Goal: Task Accomplishment & Management: Use online tool/utility

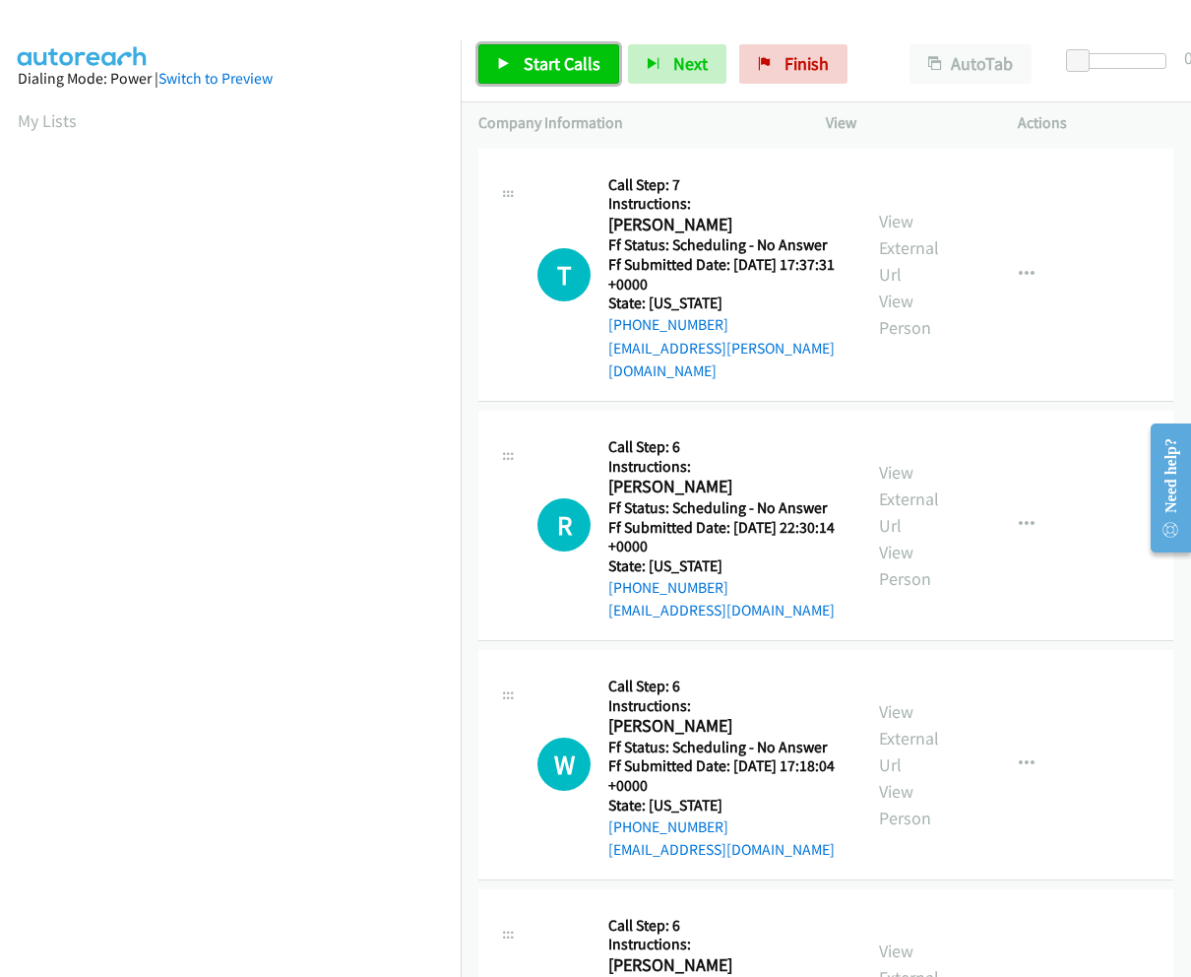
click at [564, 74] on span "Start Calls" at bounding box center [562, 63] width 77 height 23
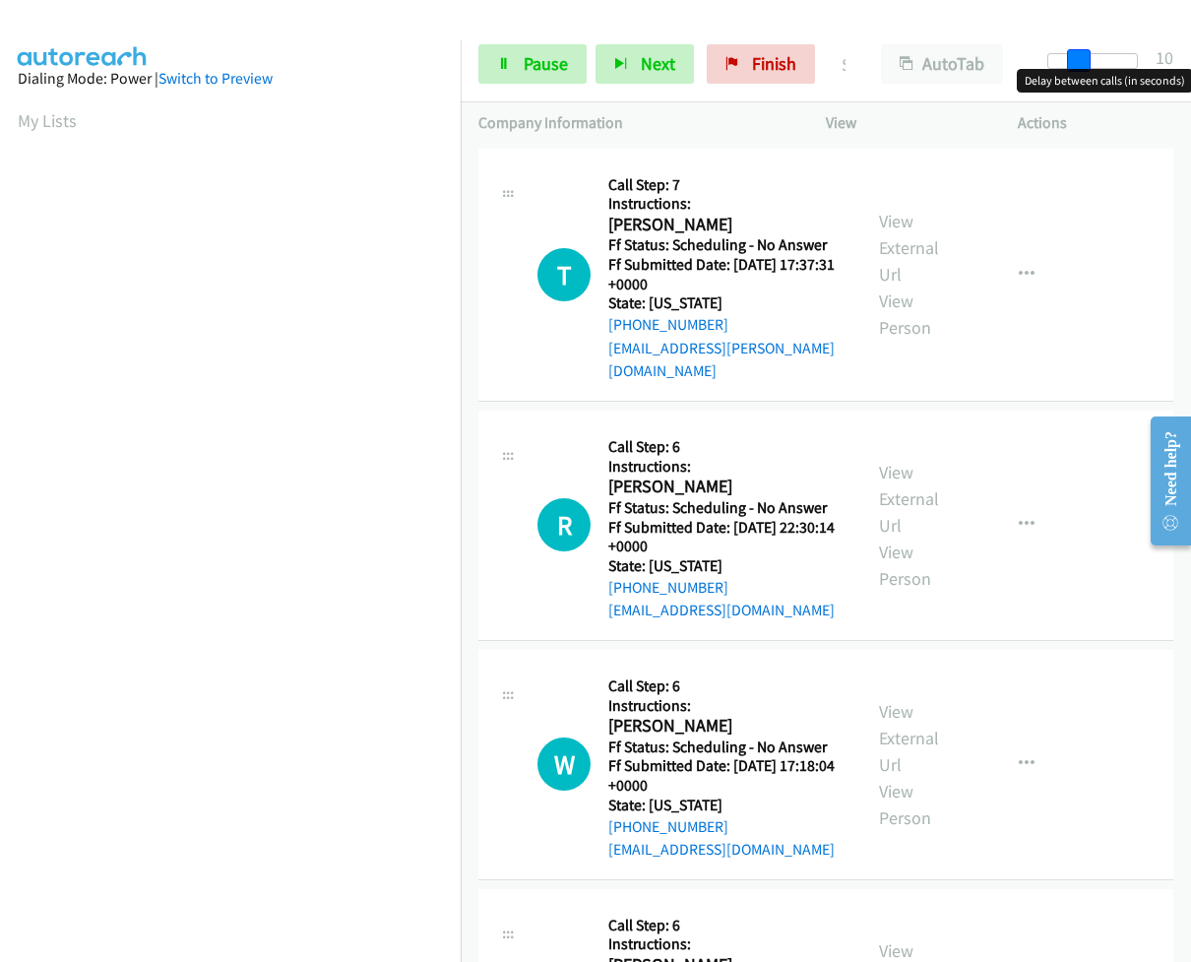
drag, startPoint x: 1065, startPoint y: 63, endPoint x: 1094, endPoint y: 67, distance: 28.8
click at [1094, 67] on div at bounding box center [1093, 61] width 91 height 16
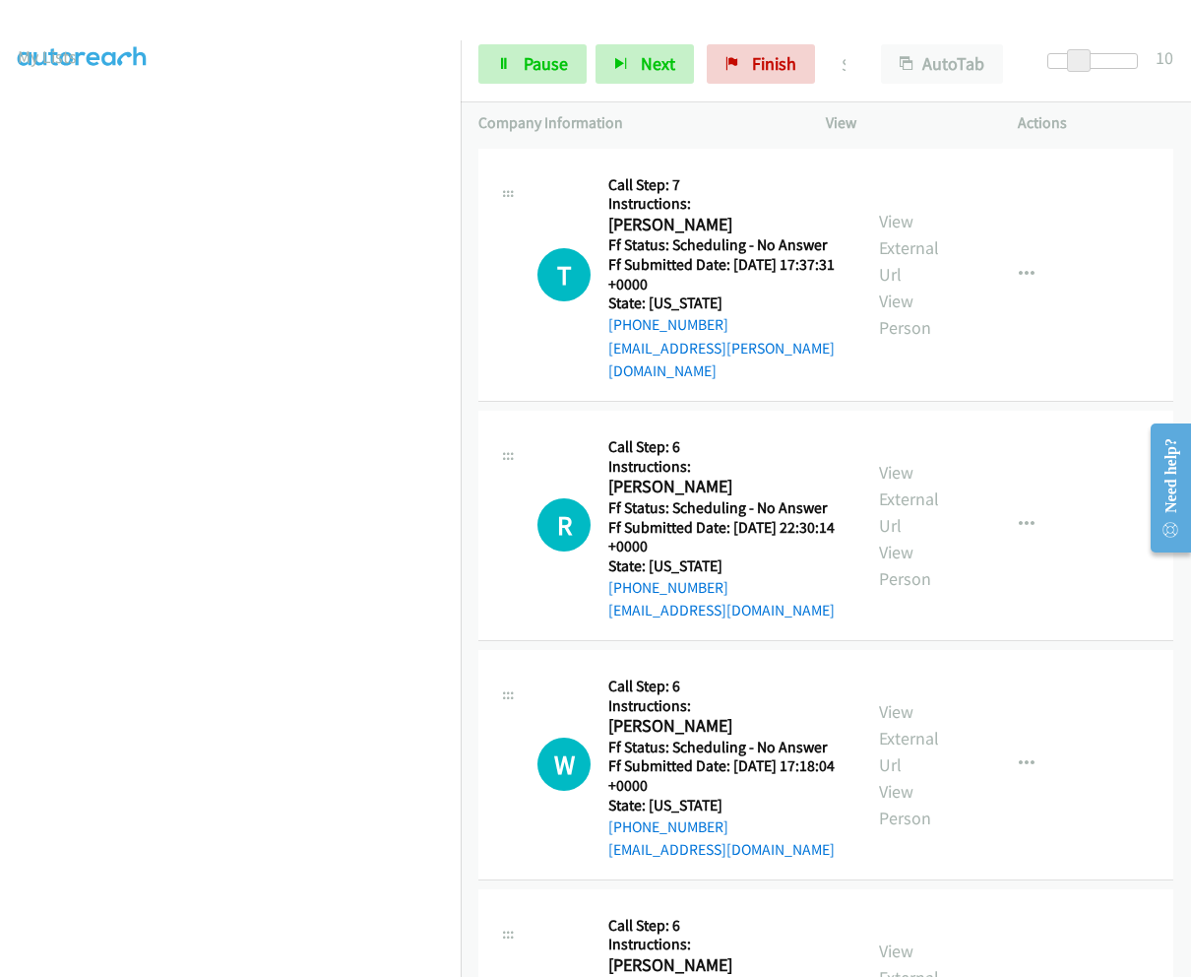
scroll to position [127, 0]
click at [529, 71] on span "Pause" at bounding box center [546, 63] width 44 height 23
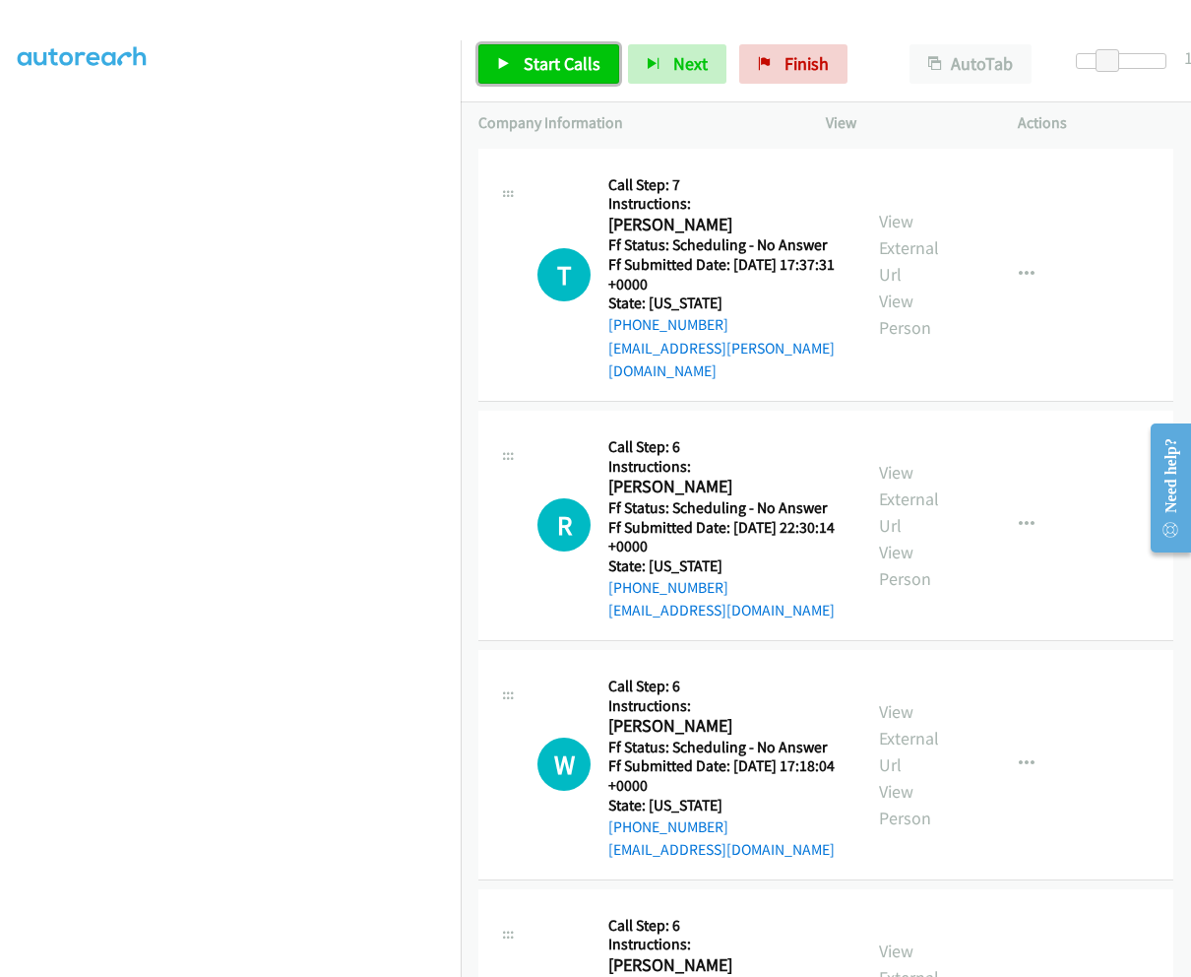
click at [529, 71] on span "Start Calls" at bounding box center [562, 63] width 77 height 23
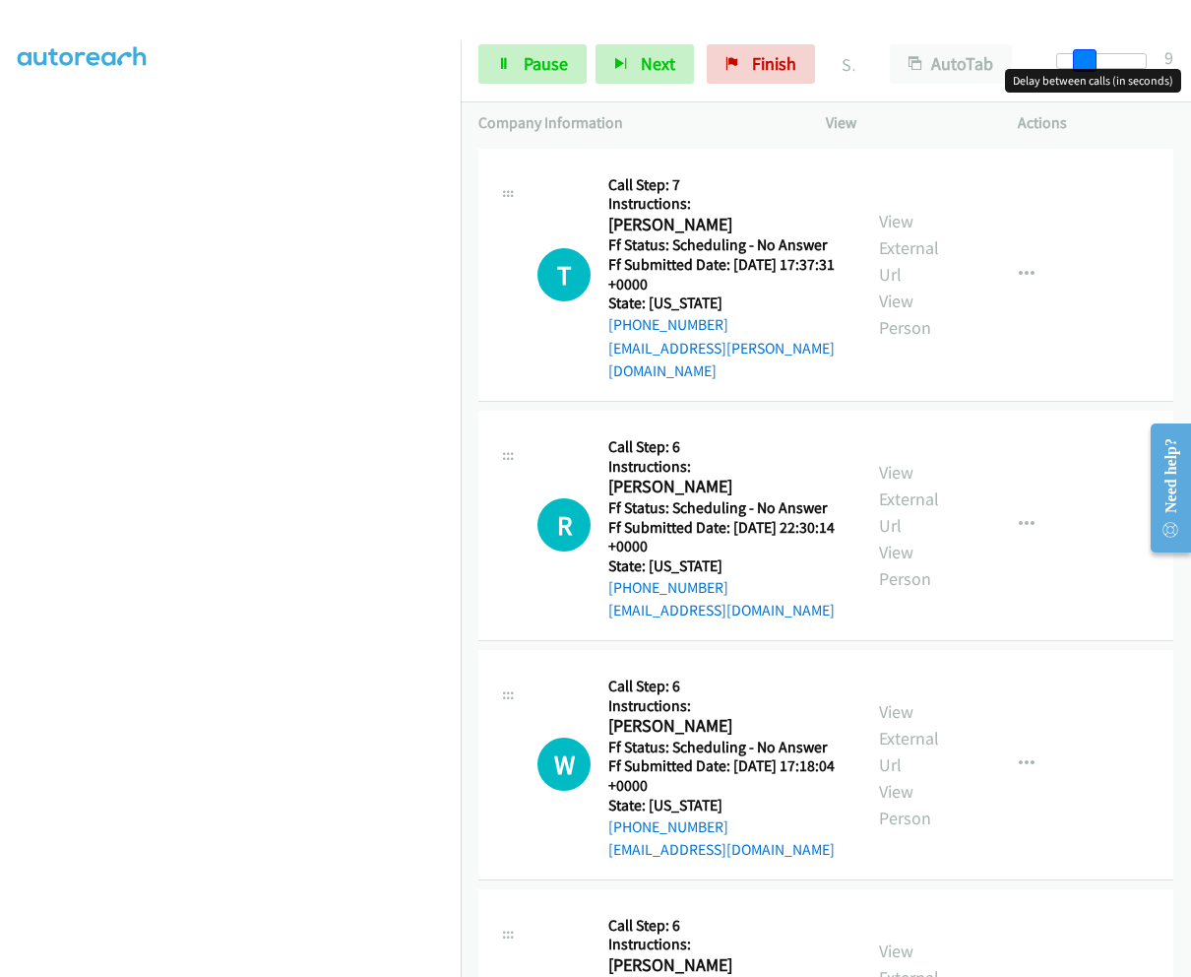
drag, startPoint x: 1068, startPoint y: 59, endPoint x: 1034, endPoint y: 60, distance: 34.5
click at [1034, 60] on div "Start Calls Pause Next Finish Started AutoTab AutoTab 9" at bounding box center [826, 65] width 731 height 76
click at [522, 67] on link "Pause" at bounding box center [533, 63] width 108 height 39
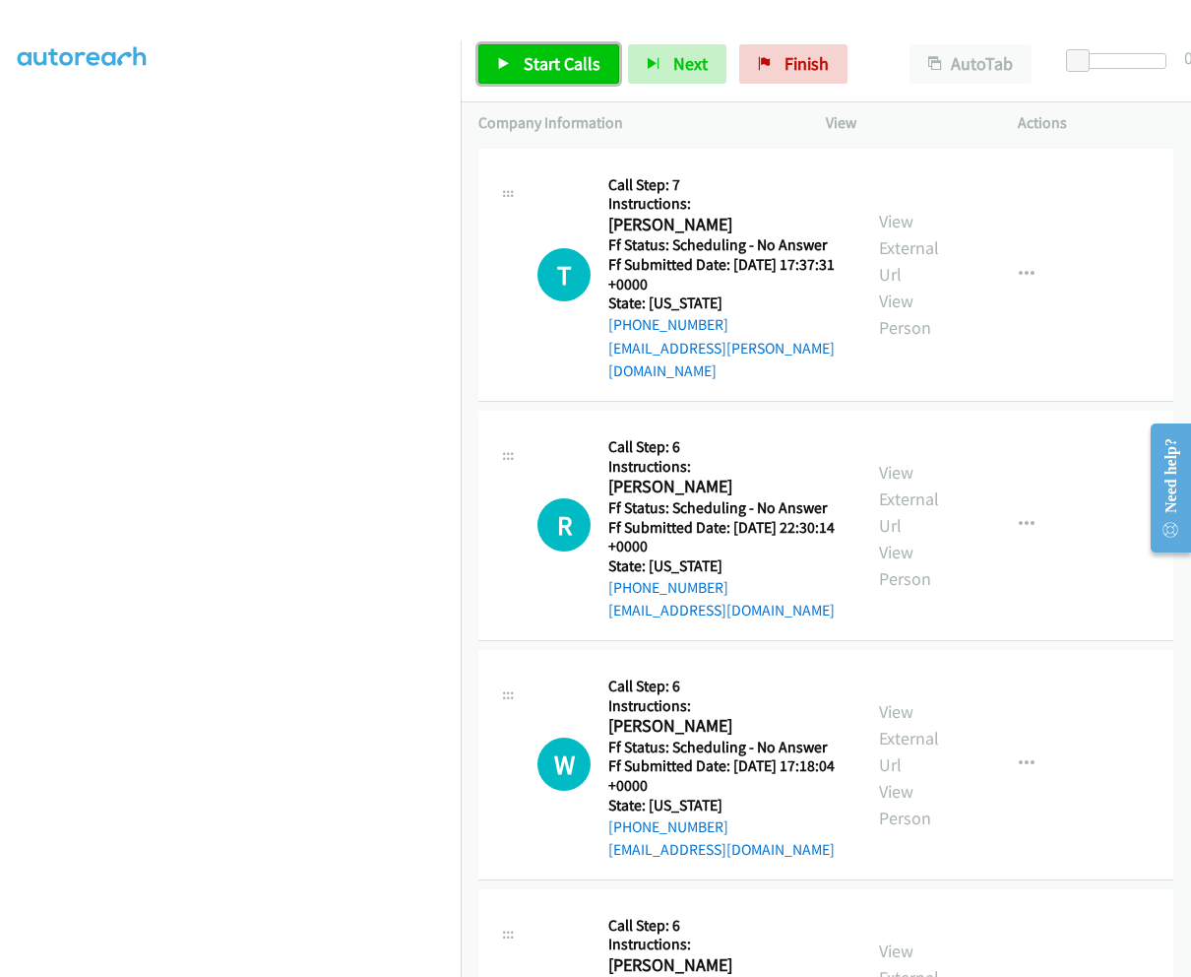
click at [522, 67] on link "Start Calls" at bounding box center [549, 63] width 141 height 39
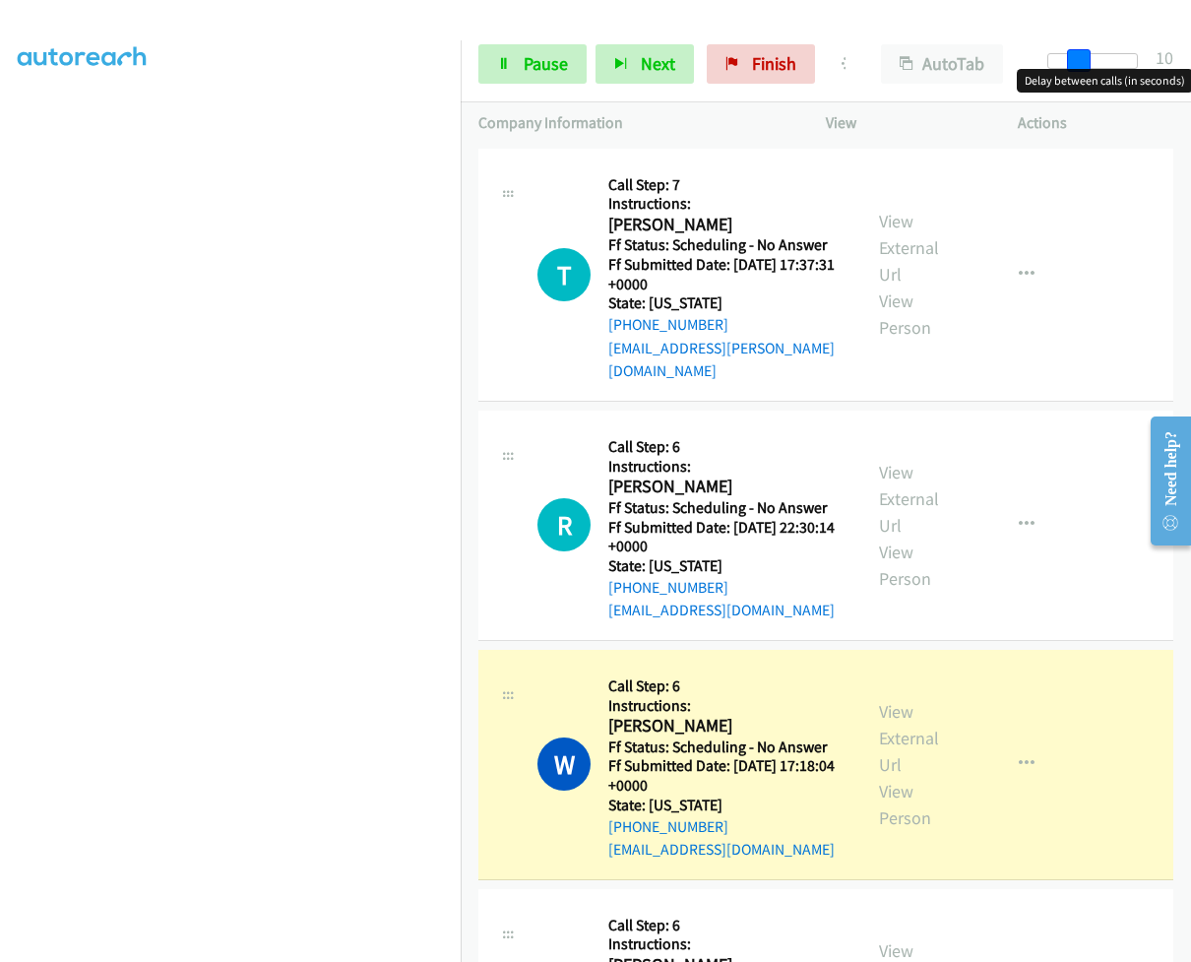
drag, startPoint x: 1055, startPoint y: 58, endPoint x: 1084, endPoint y: 63, distance: 29.9
click at [1084, 63] on span at bounding box center [1079, 61] width 24 height 24
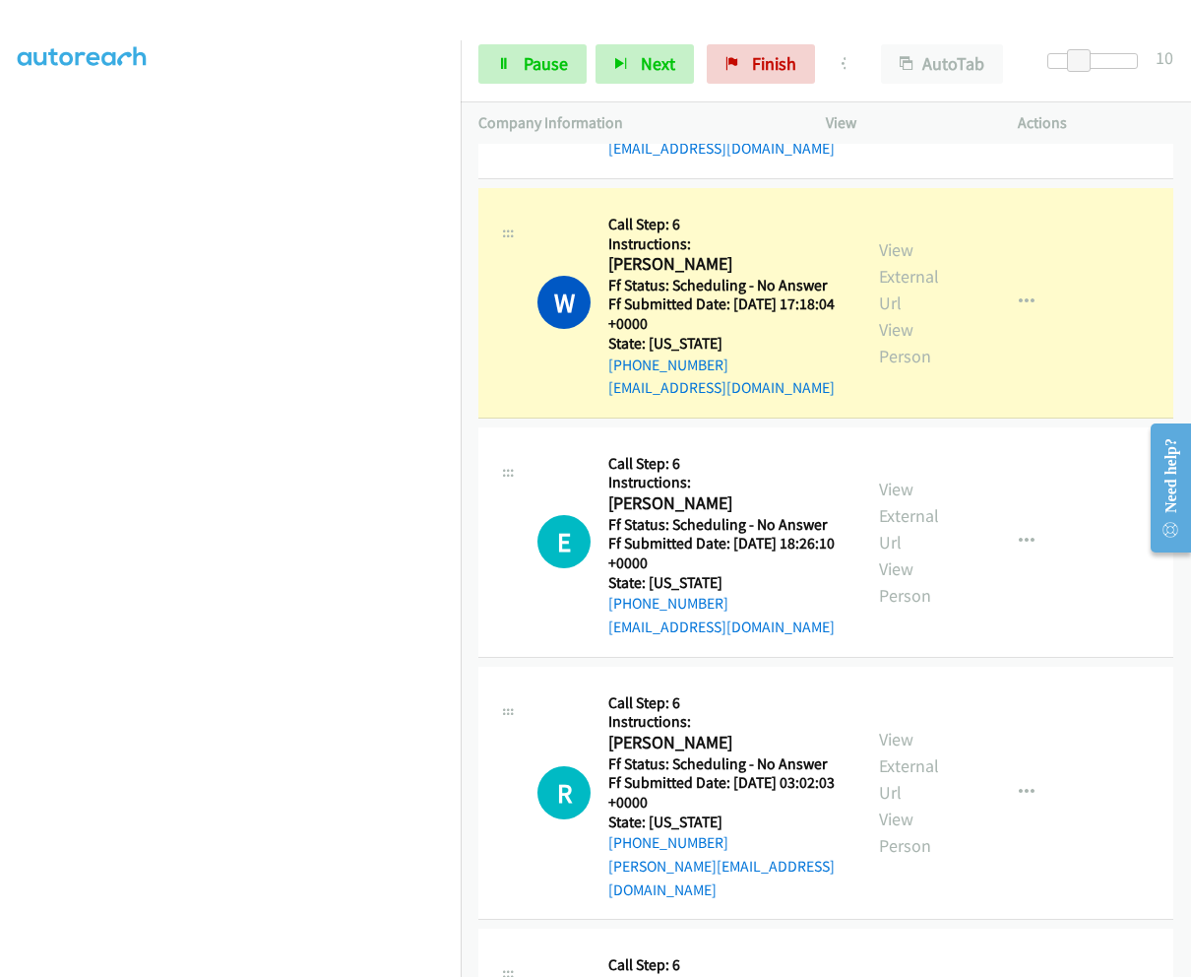
scroll to position [492, 0]
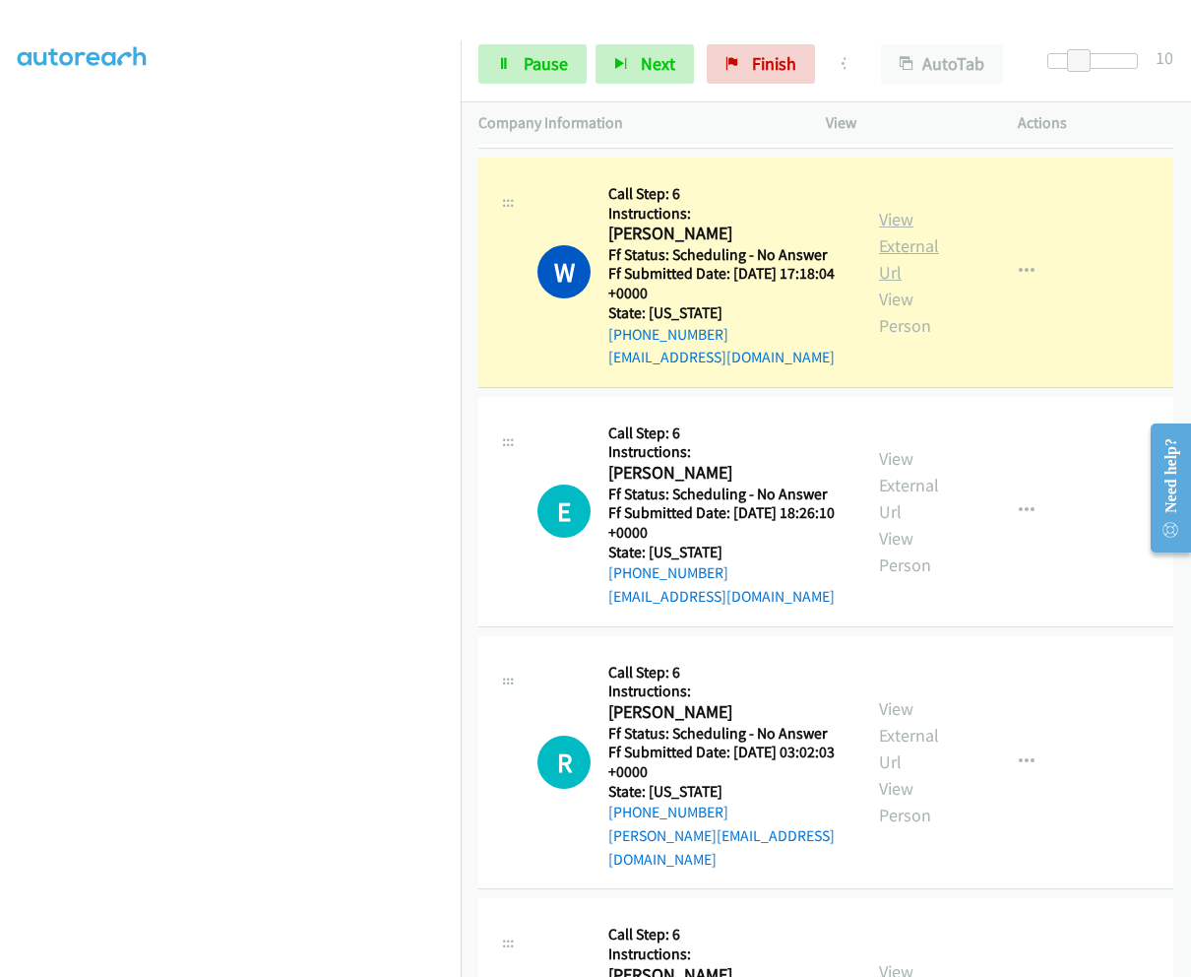
click at [889, 208] on link "View External Url" at bounding box center [909, 246] width 60 height 76
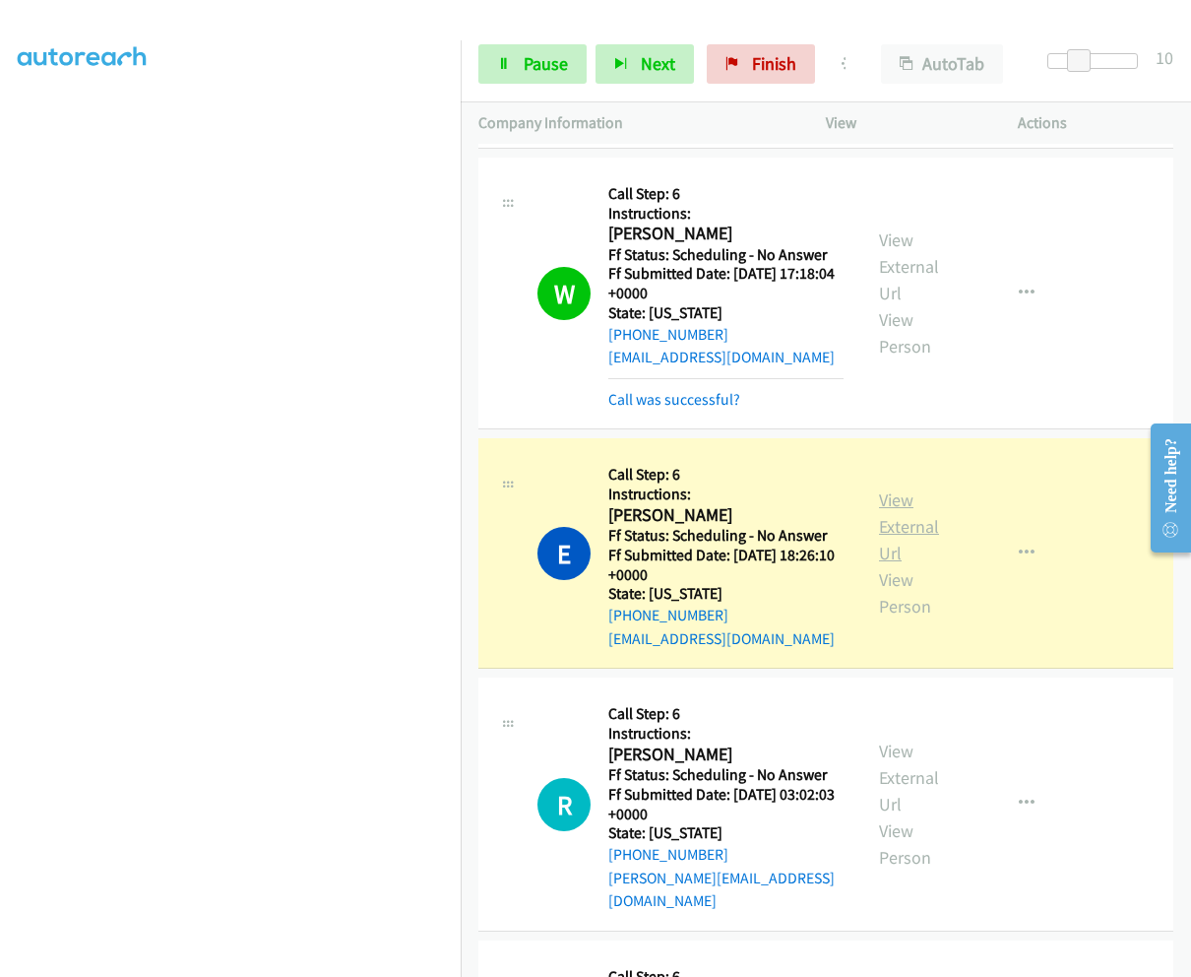
click at [879, 488] on link "View External Url" at bounding box center [909, 526] width 60 height 76
click at [883, 739] on link "View External Url" at bounding box center [909, 777] width 60 height 76
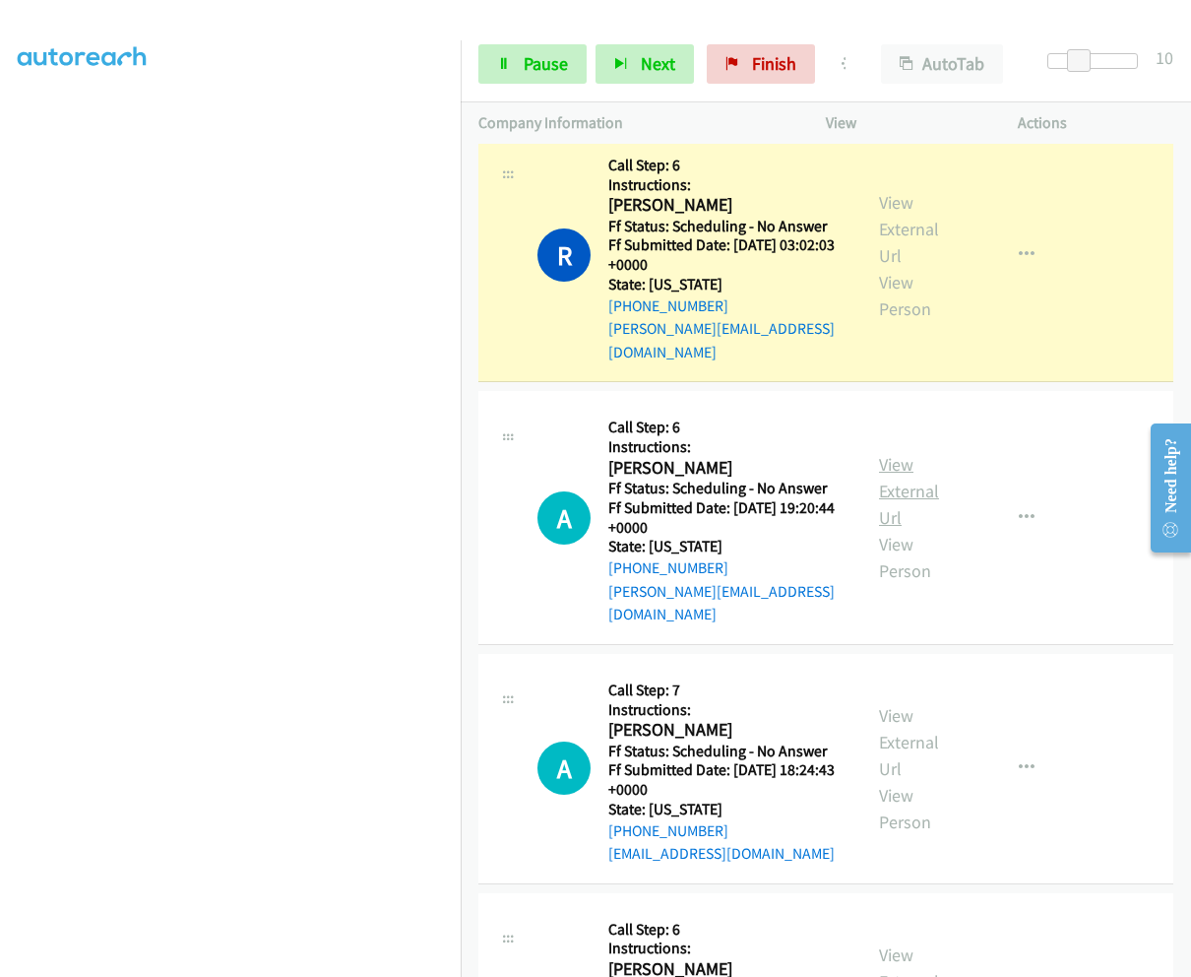
scroll to position [1182, 0]
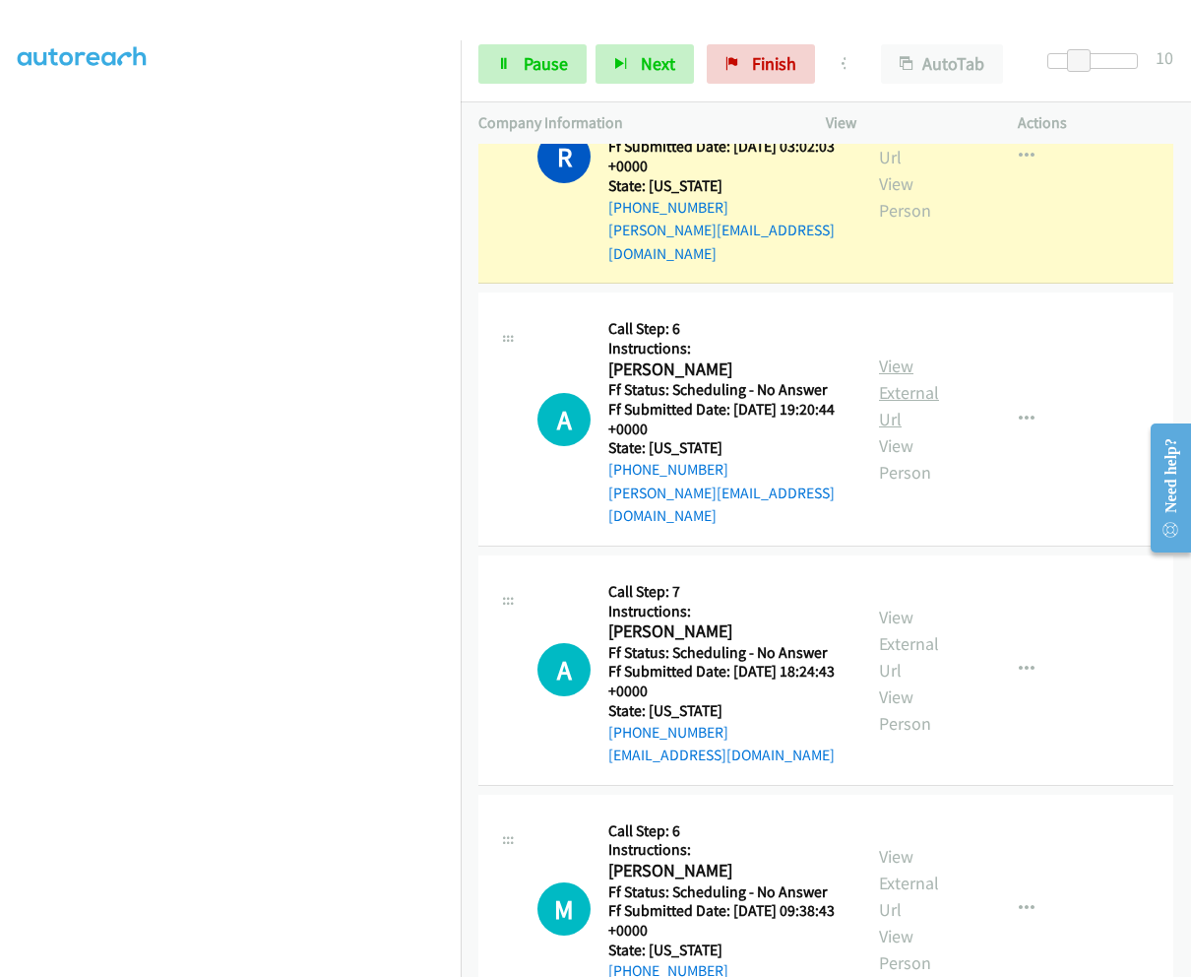
click at [897, 354] on link "View External Url" at bounding box center [909, 392] width 60 height 76
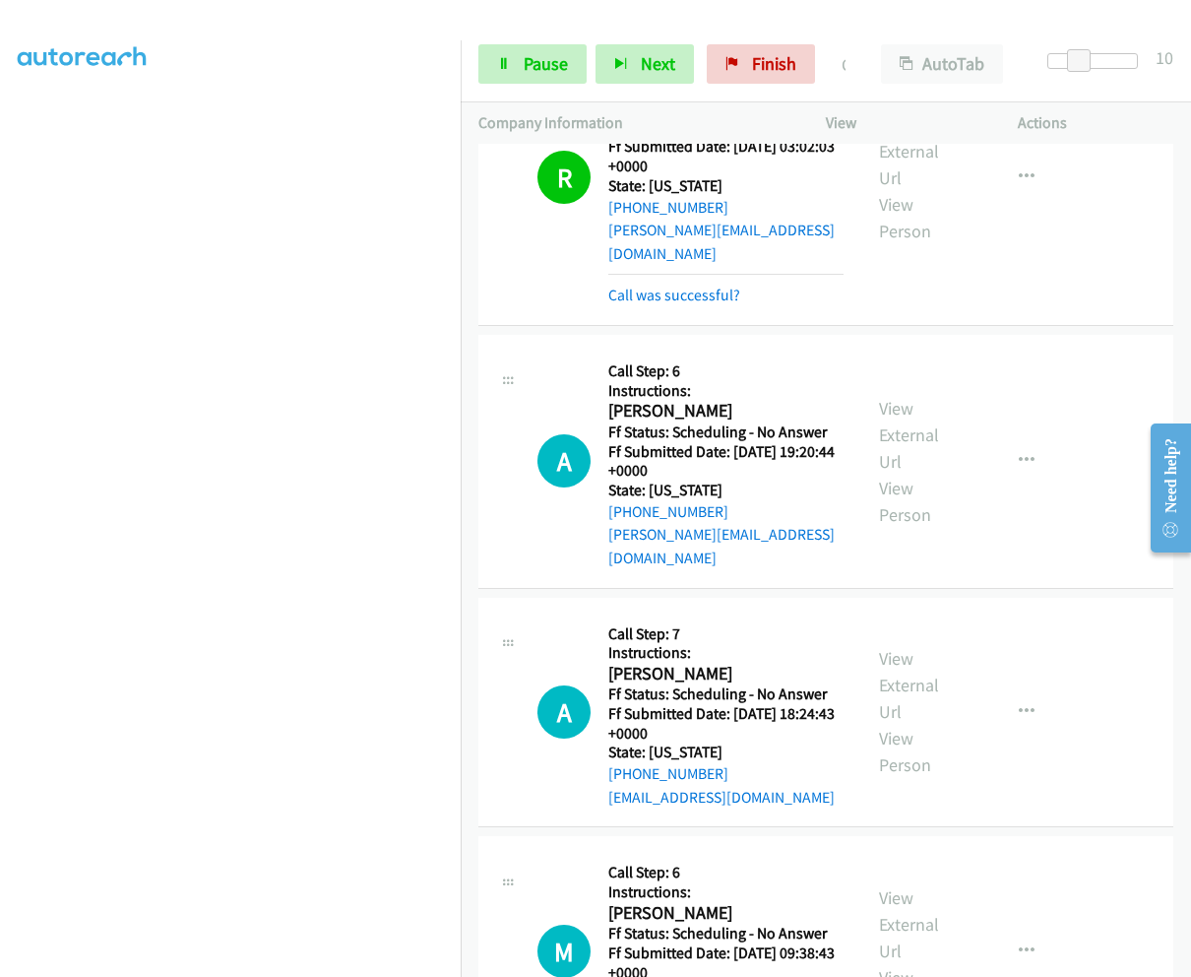
scroll to position [1202, 0]
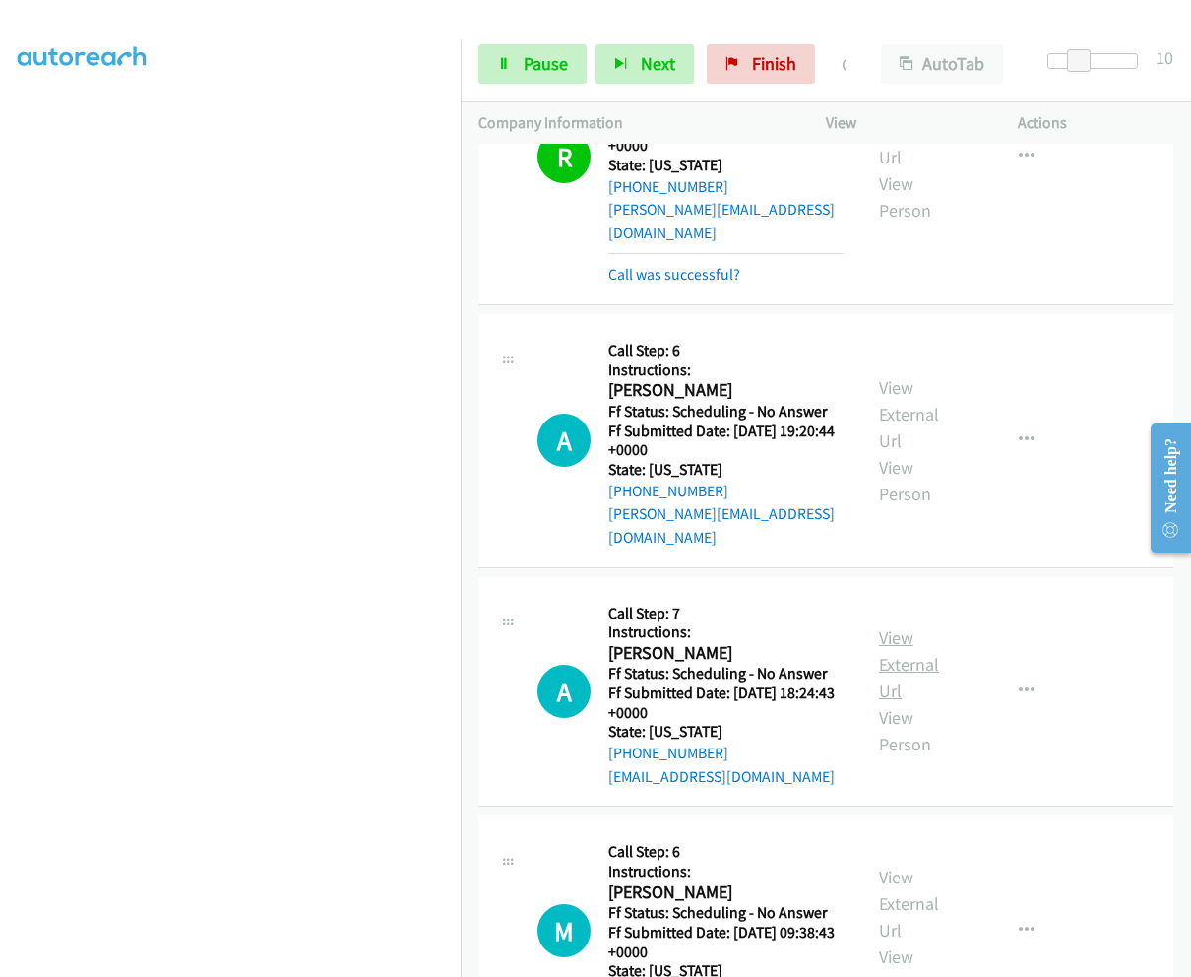
click at [884, 626] on link "View External Url" at bounding box center [909, 664] width 60 height 76
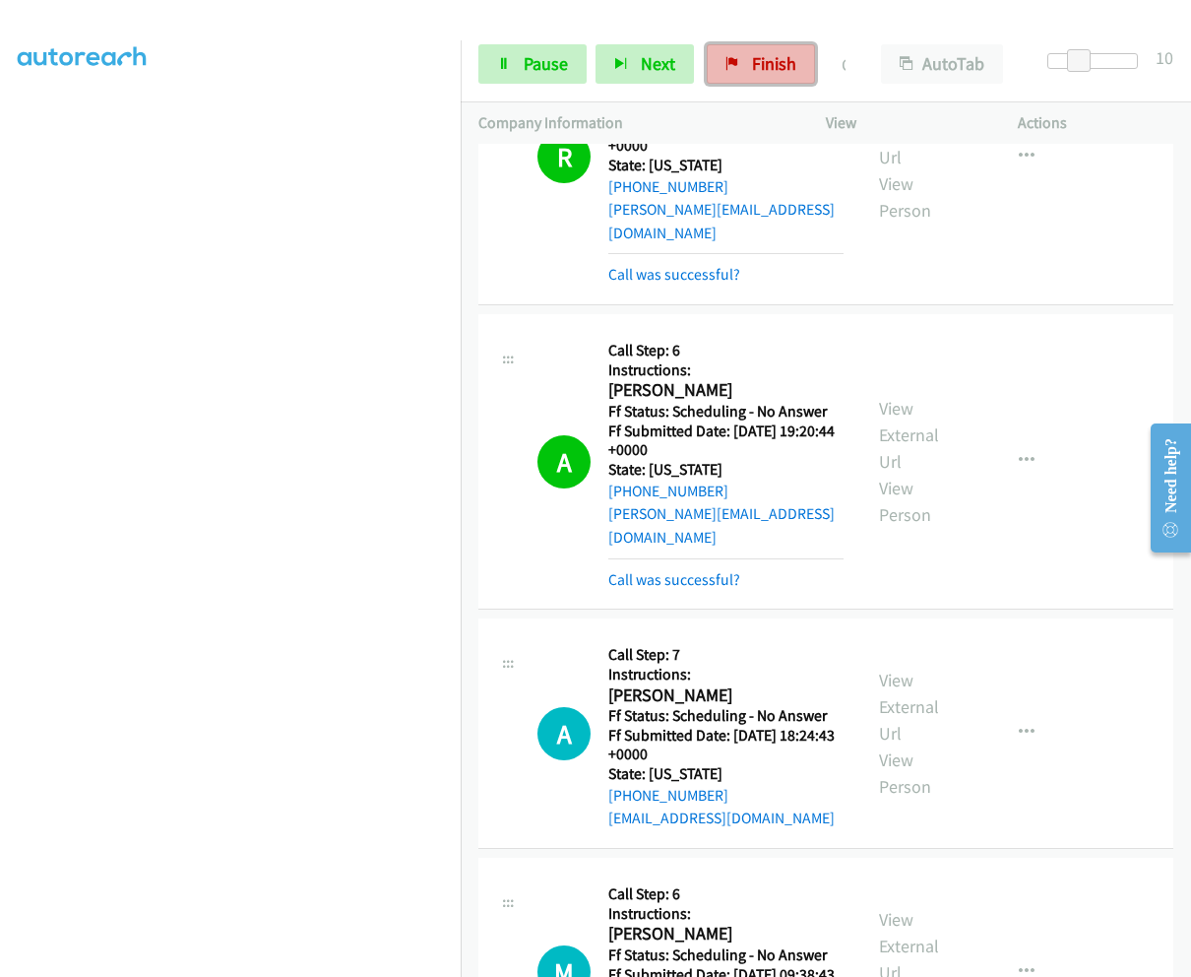
click at [803, 55] on link "Finish" at bounding box center [761, 63] width 108 height 39
